Goal: Task Accomplishment & Management: Complete application form

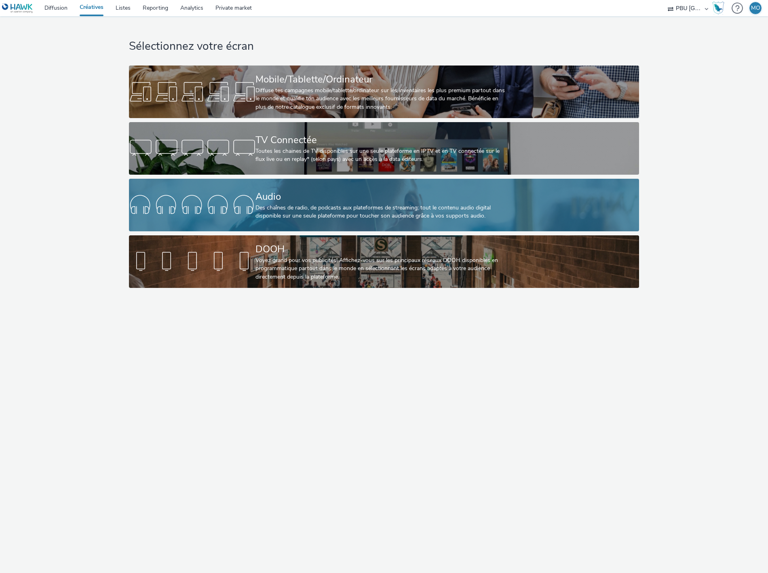
click at [227, 196] on div at bounding box center [192, 205] width 126 height 26
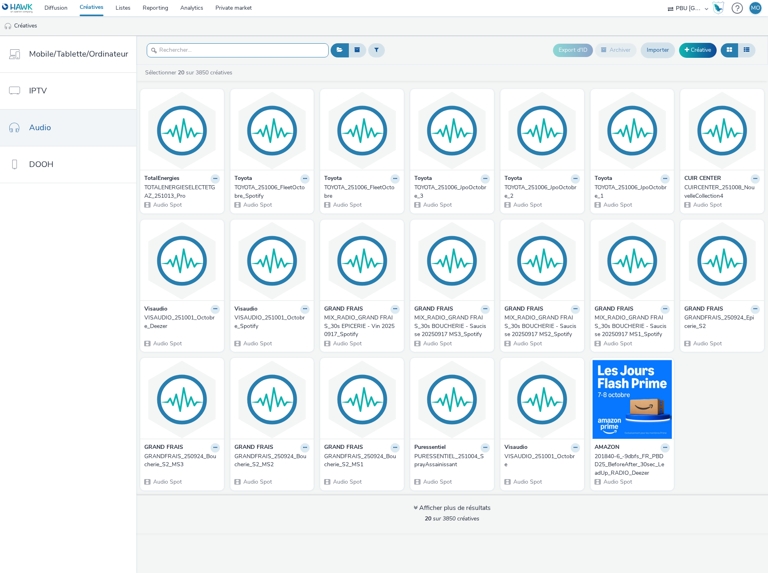
click at [188, 51] on input "text" at bounding box center [238, 50] width 182 height 14
click at [342, 23] on ul "Créatives" at bounding box center [384, 25] width 768 height 19
click at [276, 51] on input "text" at bounding box center [238, 50] width 182 height 14
click at [282, 34] on ul "Créatives" at bounding box center [384, 25] width 768 height 19
click at [288, 29] on ul "Créatives" at bounding box center [384, 25] width 768 height 19
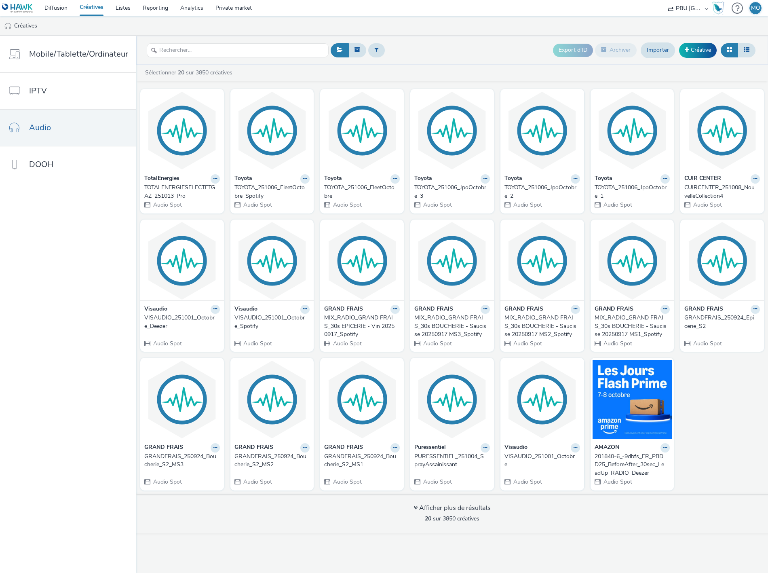
click at [407, 22] on ul "Créatives" at bounding box center [384, 25] width 768 height 19
click at [281, 50] on input "text" at bounding box center [238, 50] width 182 height 14
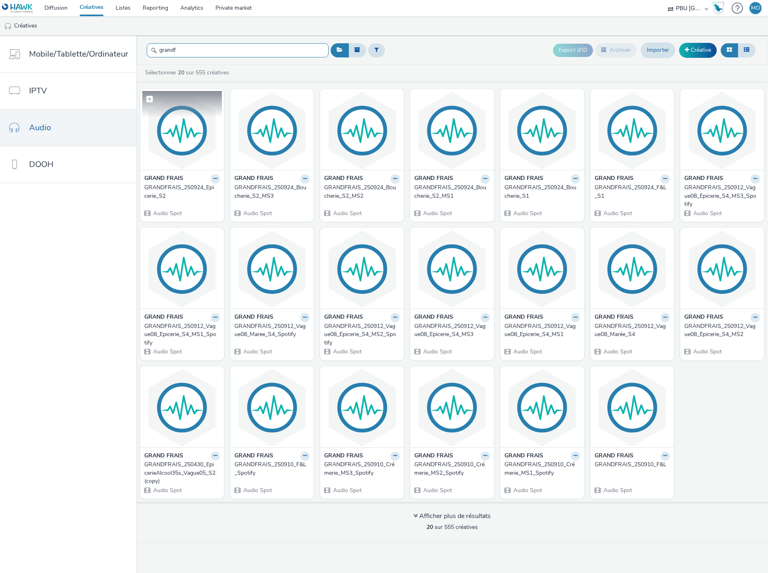
type input "grandf"
click at [173, 156] on img at bounding box center [182, 130] width 80 height 79
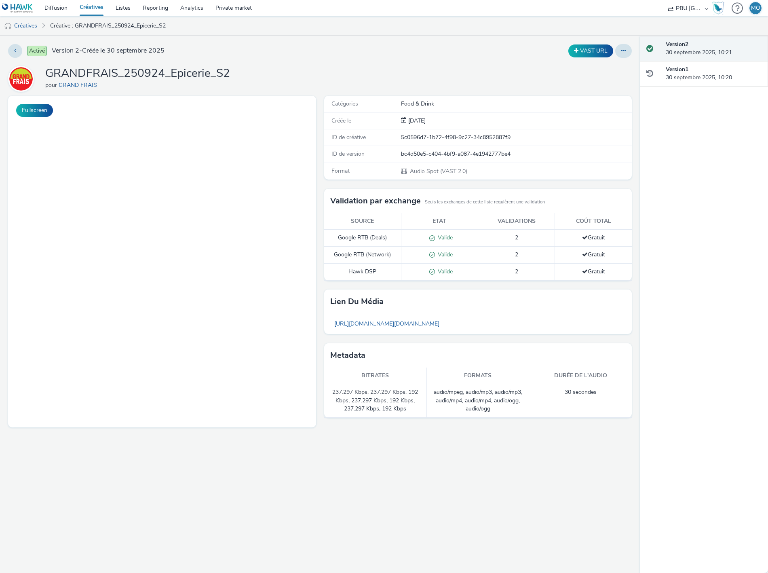
click at [188, 78] on h1 "GRANDFRAIS_250924_Epicerie_S2" at bounding box center [137, 73] width 185 height 15
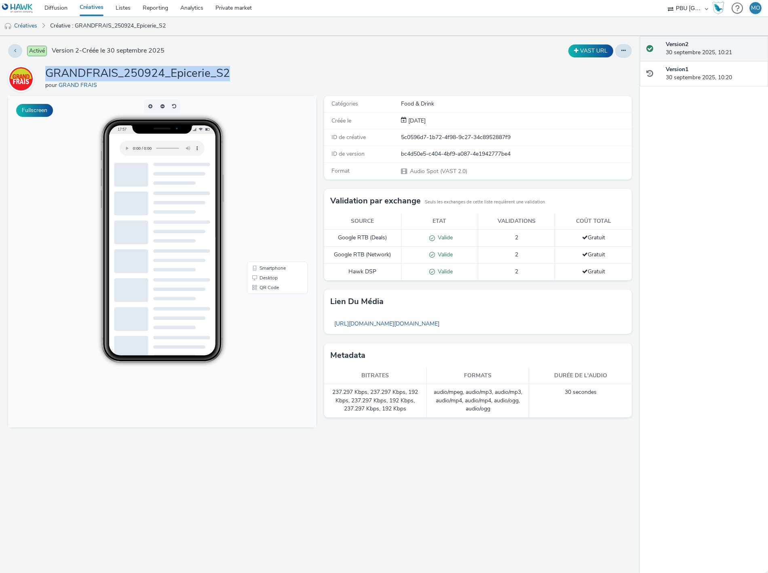
click at [188, 78] on h1 "GRANDFRAIS_250924_Epicerie_S2" at bounding box center [137, 73] width 185 height 15
copy h1 "GRANDFRAIS_250924_Epicerie_S2"
click at [15, 52] on icon at bounding box center [15, 51] width 2 height 6
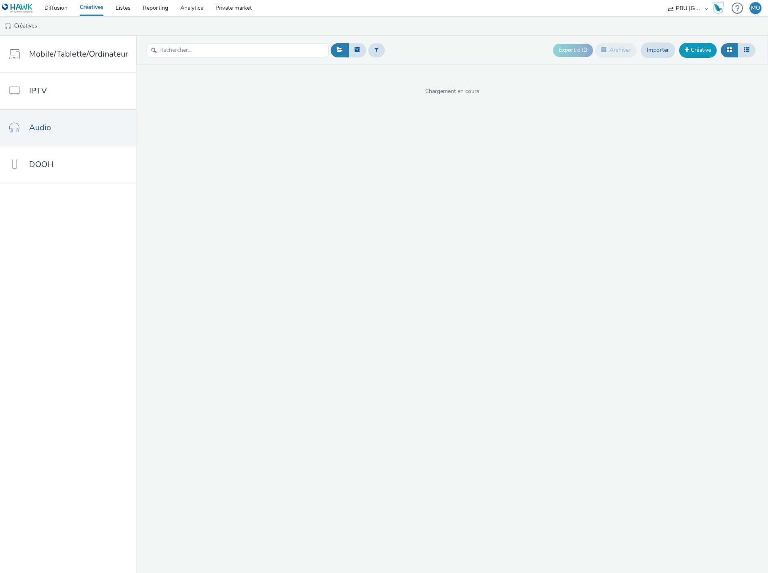
click at [698, 53] on link "Créative" at bounding box center [698, 50] width 38 height 15
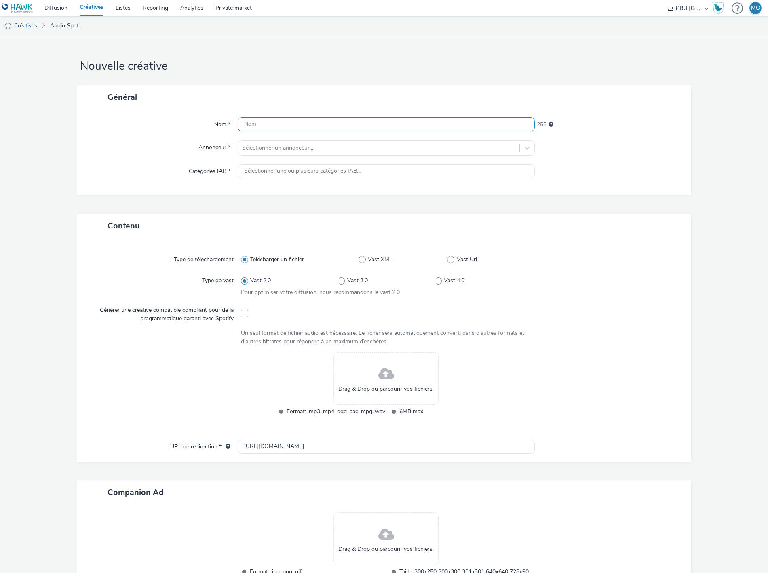
click at [302, 120] on input "text" at bounding box center [386, 124] width 297 height 14
paste input "GRANDFRAIS_250924_Epicerie_S2"
drag, startPoint x: 323, startPoint y: 124, endPoint x: 305, endPoint y: 124, distance: 18.2
click at [305, 124] on input "GRANDFRAIS_250924_Epicerie_S3" at bounding box center [386, 124] width 297 height 14
click at [316, 120] on input "GRANDFRAIS_250924_Bocuherie_S3" at bounding box center [386, 124] width 297 height 14
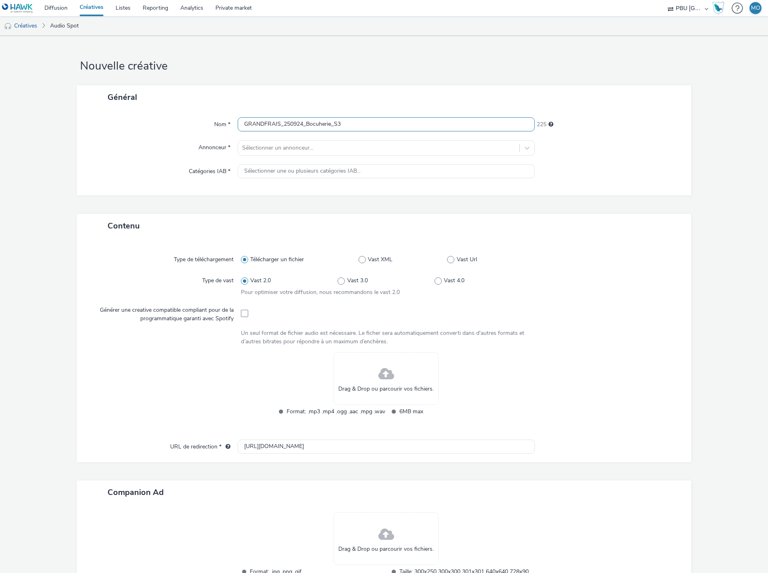
drag, startPoint x: 326, startPoint y: 122, endPoint x: 328, endPoint y: 132, distance: 9.9
click at [326, 124] on input "GRANDFRAIS_250924_Bocuherie_S3" at bounding box center [386, 124] width 297 height 14
type input "GRANDFRAIS_250924_Boucherie_S3"
click at [302, 143] on div at bounding box center [378, 148] width 273 height 10
type input "grand"
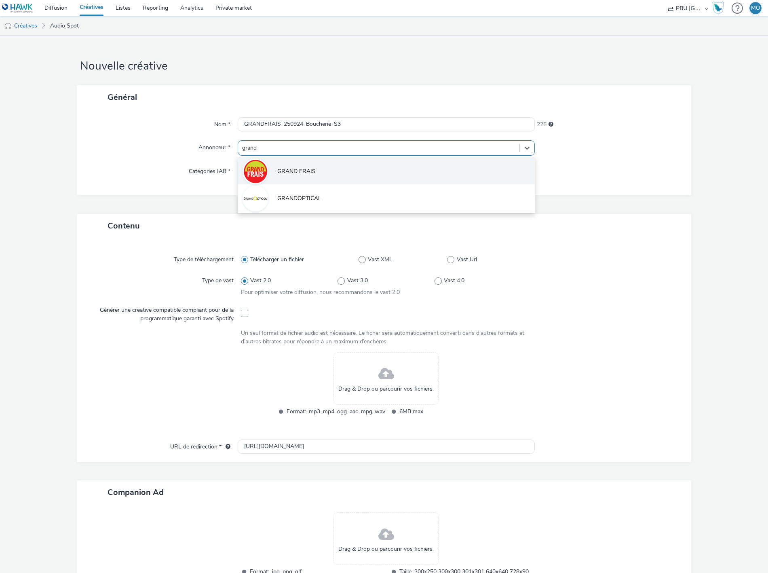
click at [305, 168] on span "GRAND FRAIS" at bounding box center [296, 171] width 38 height 8
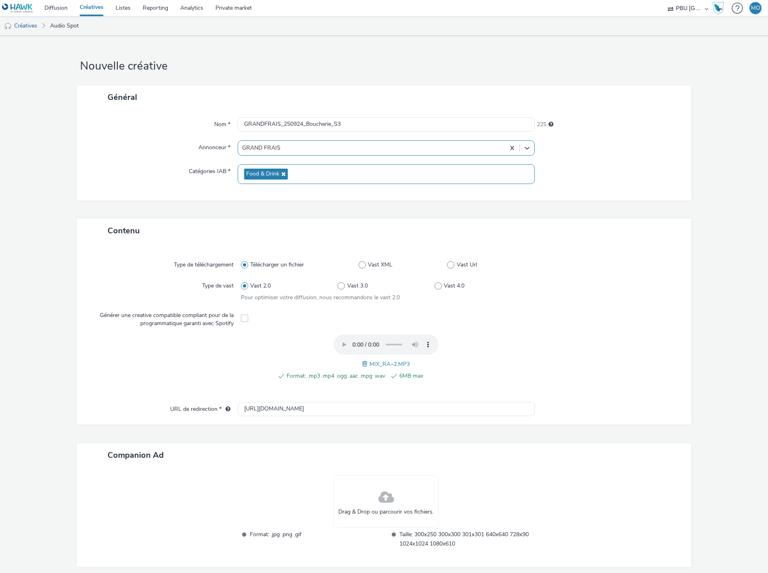
click at [116, 211] on div "Général Nom * GRANDFRAIS_250924_Boucherie_S3 225 Annonceur * Select is focused …" at bounding box center [384, 152] width 614 height 134
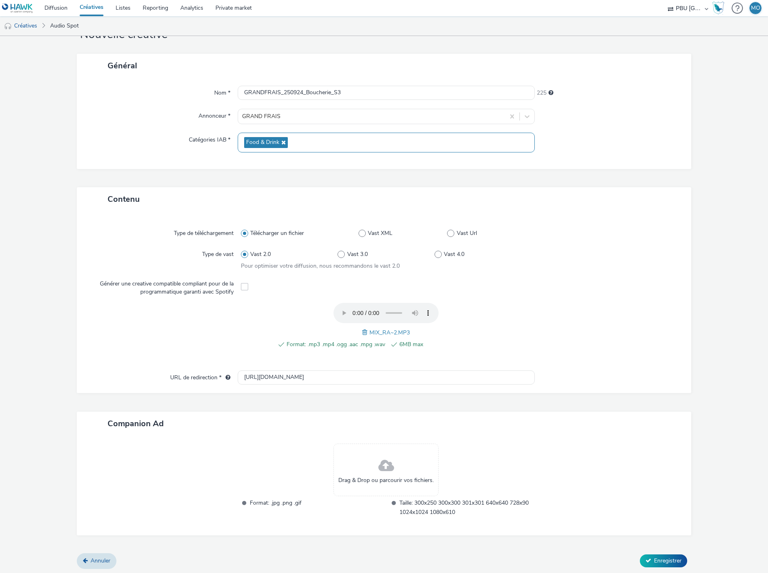
click at [243, 284] on span at bounding box center [244, 286] width 7 height 7
click at [242, 286] on span at bounding box center [244, 286] width 7 height 7
click at [664, 556] on span "Enregistrer" at bounding box center [667, 560] width 27 height 8
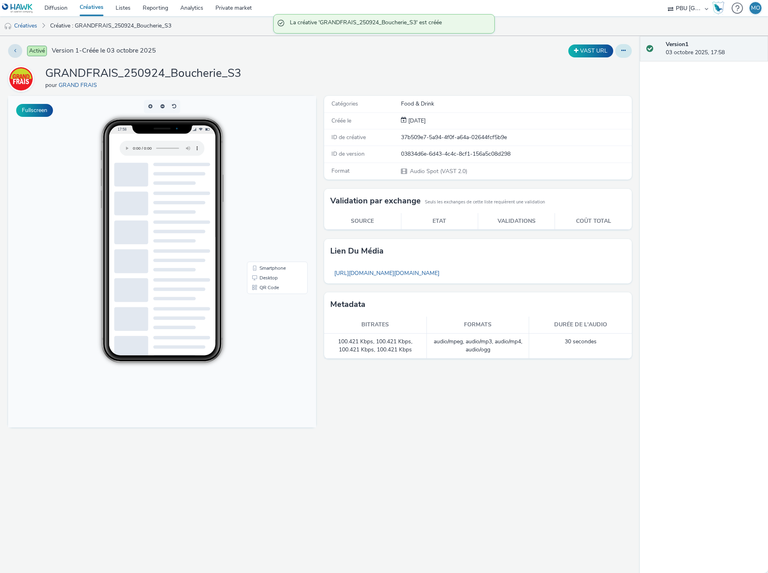
click at [627, 53] on button at bounding box center [623, 51] width 17 height 14
click at [612, 86] on link "Dupliquer" at bounding box center [601, 83] width 61 height 16
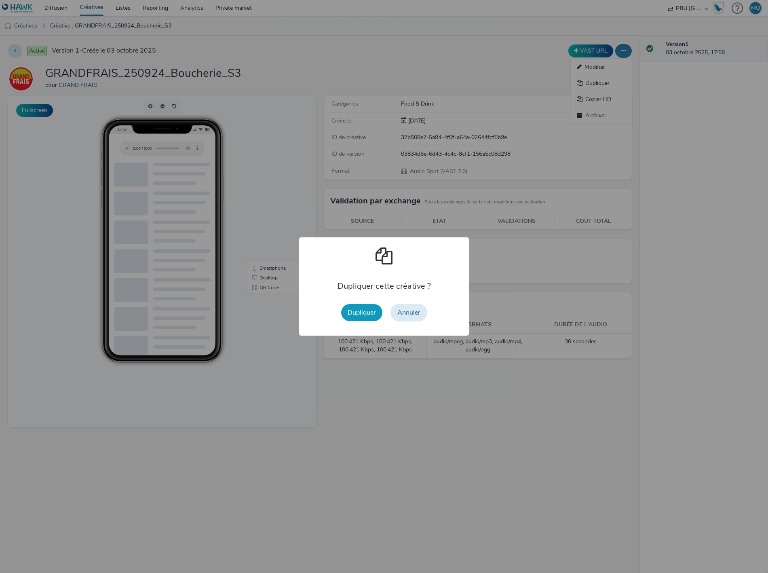
click at [364, 310] on button "Dupliquer" at bounding box center [361, 312] width 41 height 17
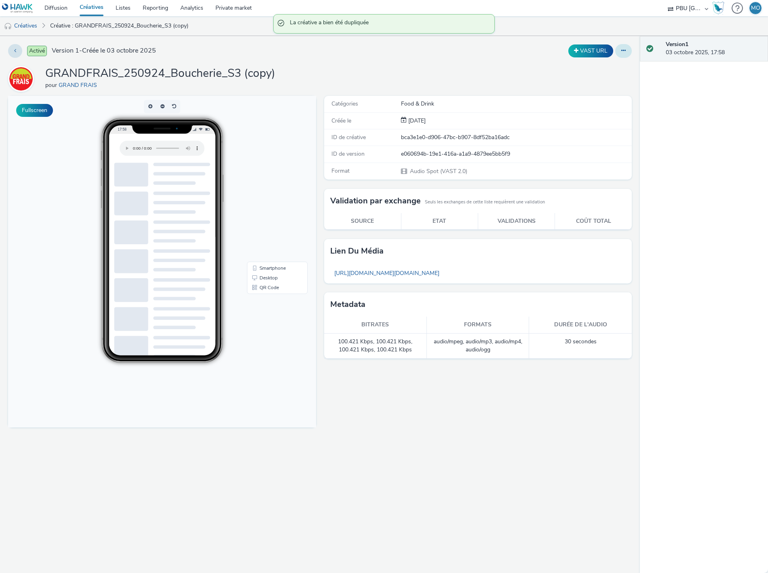
click at [623, 55] on button at bounding box center [623, 51] width 17 height 14
click at [611, 69] on link "Modifier" at bounding box center [601, 67] width 61 height 16
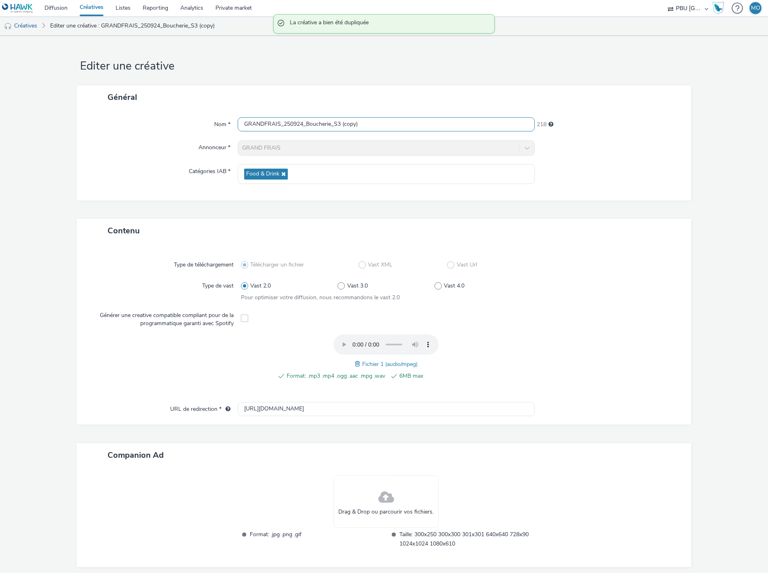
drag, startPoint x: 304, startPoint y: 123, endPoint x: 480, endPoint y: 125, distance: 176.2
click at [480, 125] on input "GRANDFRAIS_250924_Boucherie_S3 (copy)" at bounding box center [386, 124] width 297 height 14
type input "GRANDFRAIS_250924_F&L_S3"
click at [355, 364] on span at bounding box center [358, 363] width 7 height 9
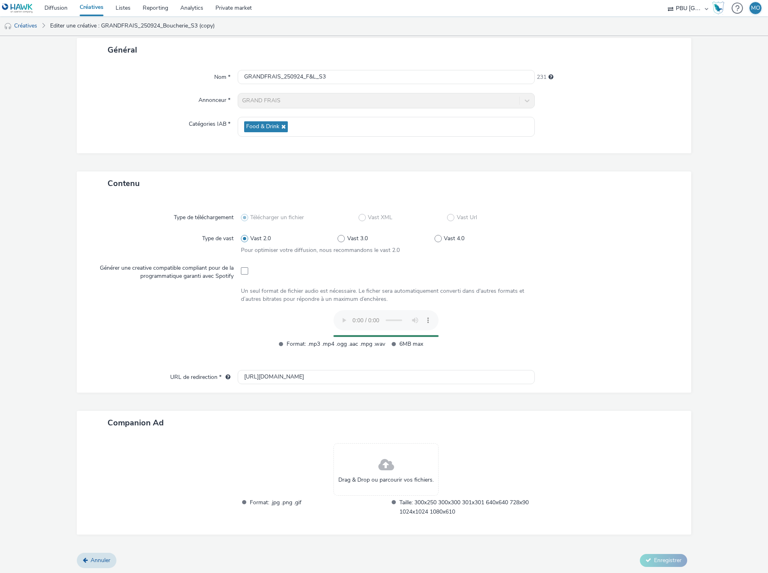
scroll to position [32, 0]
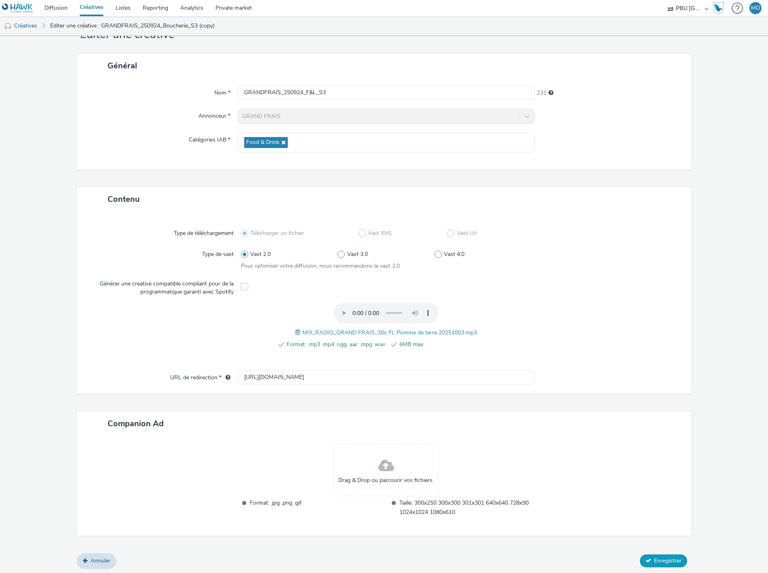
click at [655, 561] on span "Enregistrer" at bounding box center [667, 560] width 27 height 8
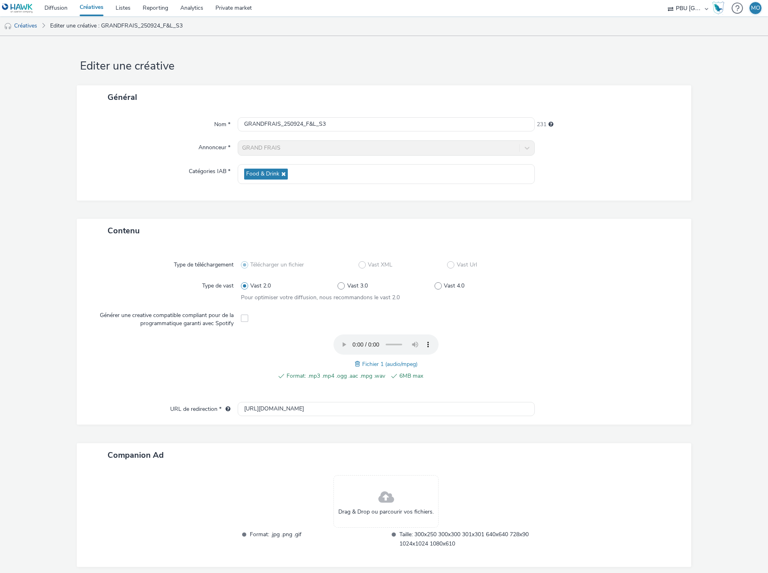
click at [82, 8] on link "Créatives" at bounding box center [92, 8] width 36 height 16
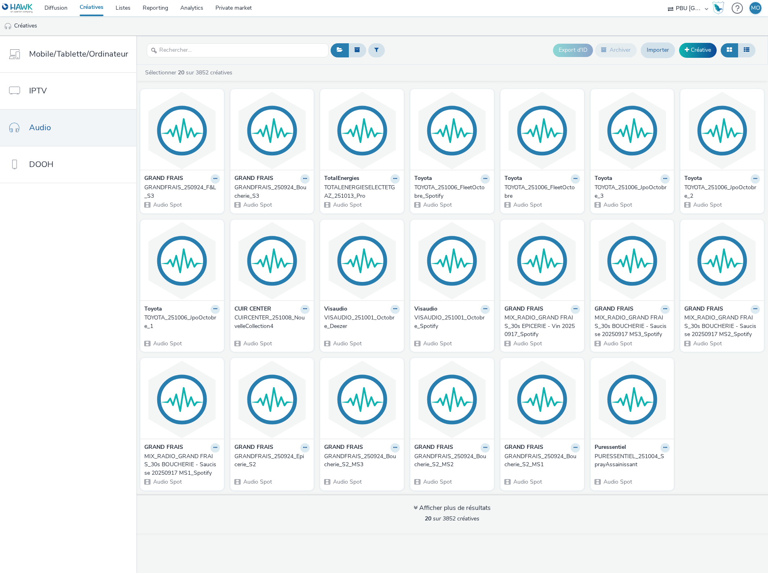
click at [410, 66] on div "Sélectionner 20 sur 3852 créatives GRAND FRAIS GRANDFRAIS_250924_F&L_S3 Audio S…" at bounding box center [452, 299] width 632 height 468
click at [197, 161] on img at bounding box center [182, 130] width 80 height 79
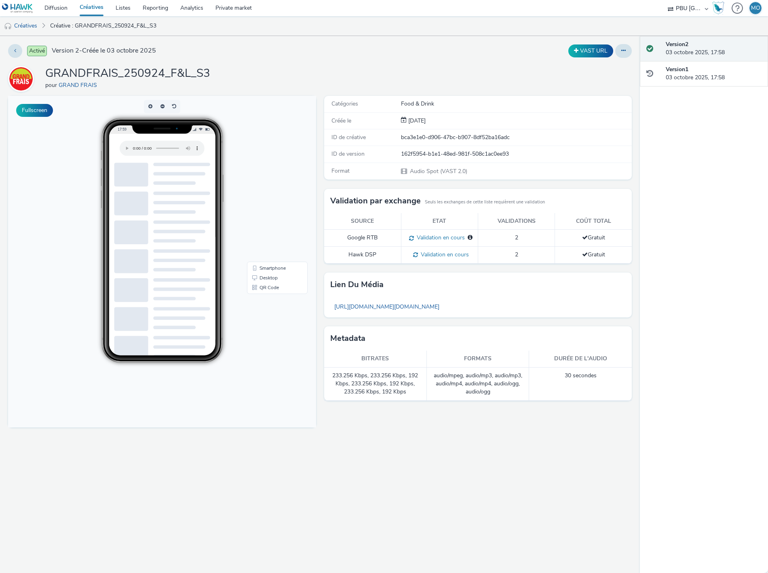
click at [181, 77] on h1 "GRANDFRAIS_250924_F&L_S3" at bounding box center [127, 73] width 165 height 15
copy h1 "GRANDFRAIS_250924_F&L_S3"
click at [10, 51] on button at bounding box center [15, 51] width 14 height 14
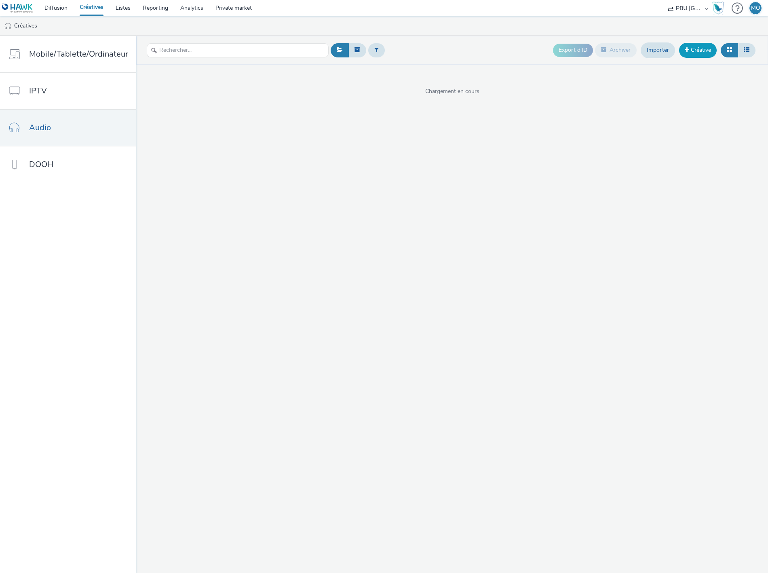
click at [694, 53] on link "Créative" at bounding box center [698, 50] width 38 height 15
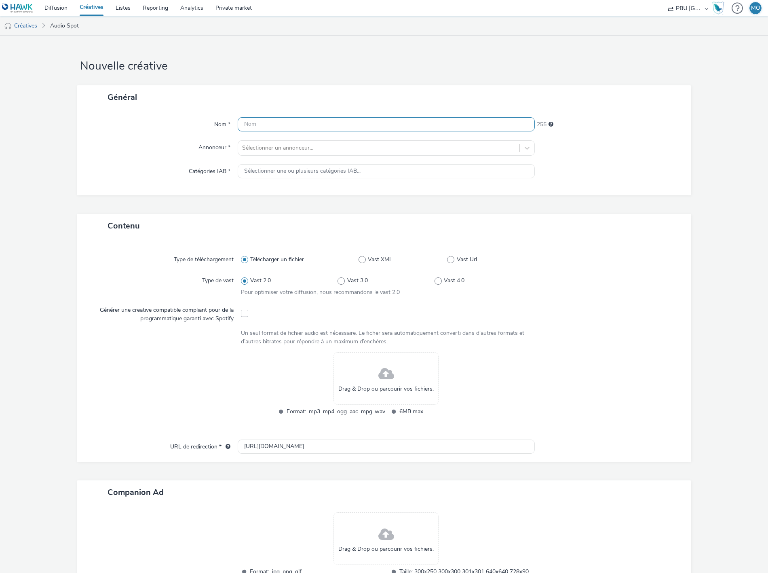
click at [324, 125] on input "text" at bounding box center [386, 124] width 297 height 14
paste input "GRANDFRAIS_250924_F&L_S3"
type input "GRANDFRAIS_250924_F&L_S3"
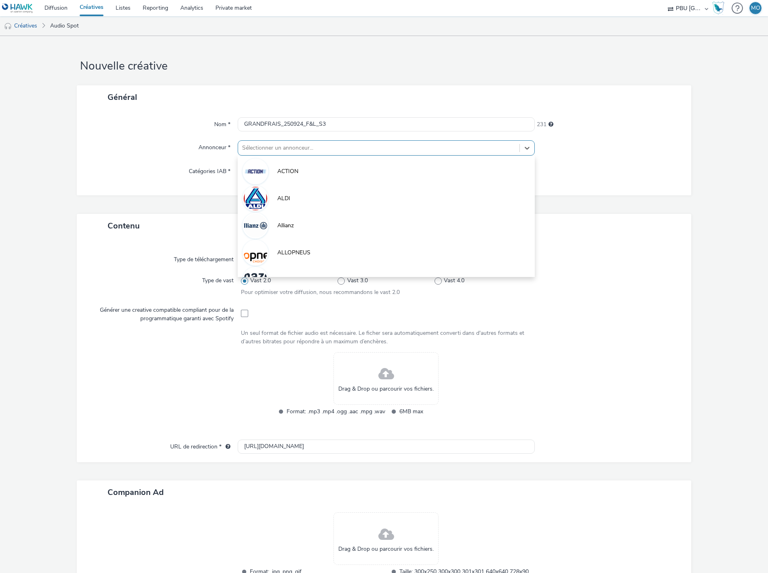
click at [319, 145] on div at bounding box center [378, 148] width 273 height 10
type input "gra"
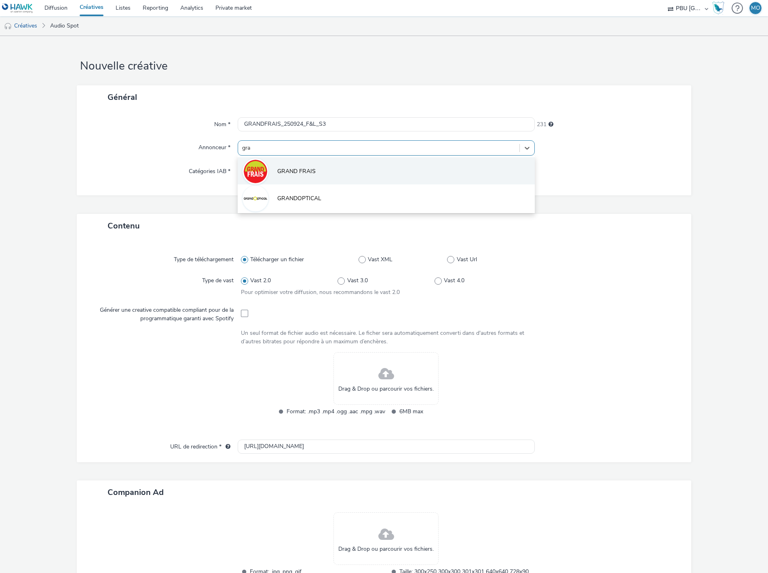
click at [293, 175] on span "GRAND FRAIS" at bounding box center [296, 171] width 38 height 8
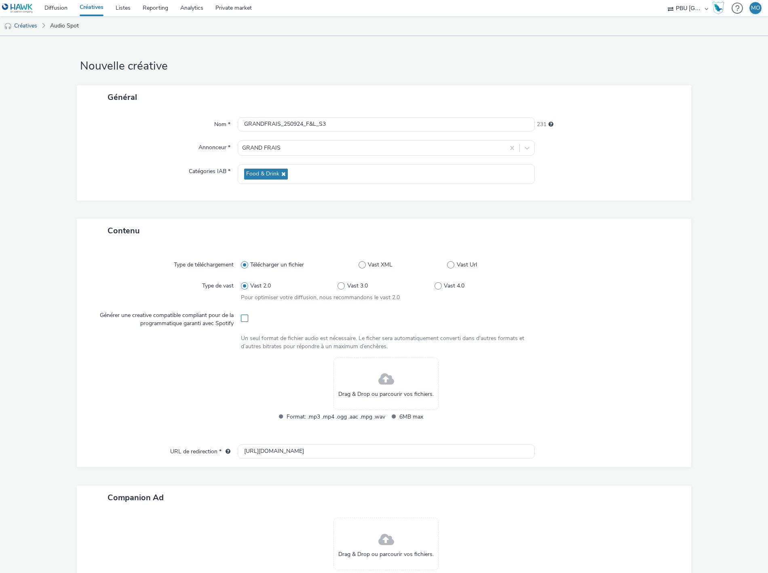
click at [241, 317] on span at bounding box center [244, 317] width 7 height 7
checkbox input "true"
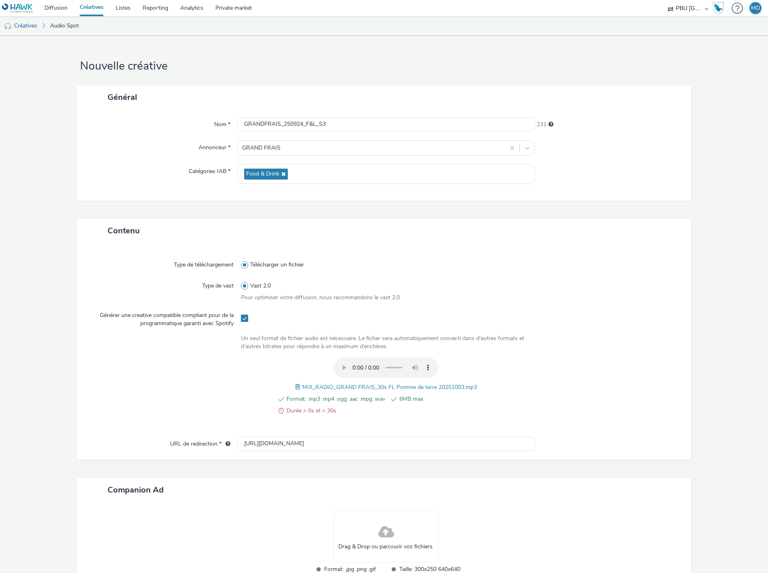
click at [295, 389] on span at bounding box center [298, 386] width 7 height 9
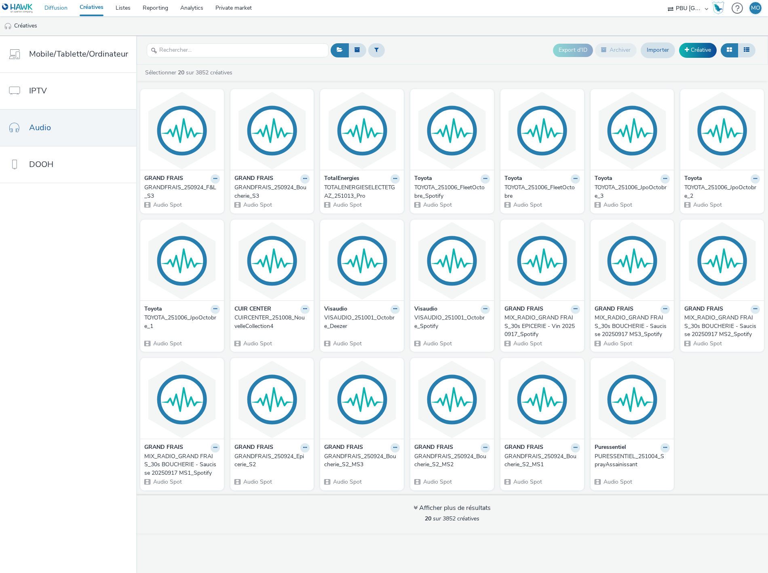
click at [62, 10] on link "Diffusion" at bounding box center [55, 8] width 35 height 16
